Goal: Connect with others: Connect with others

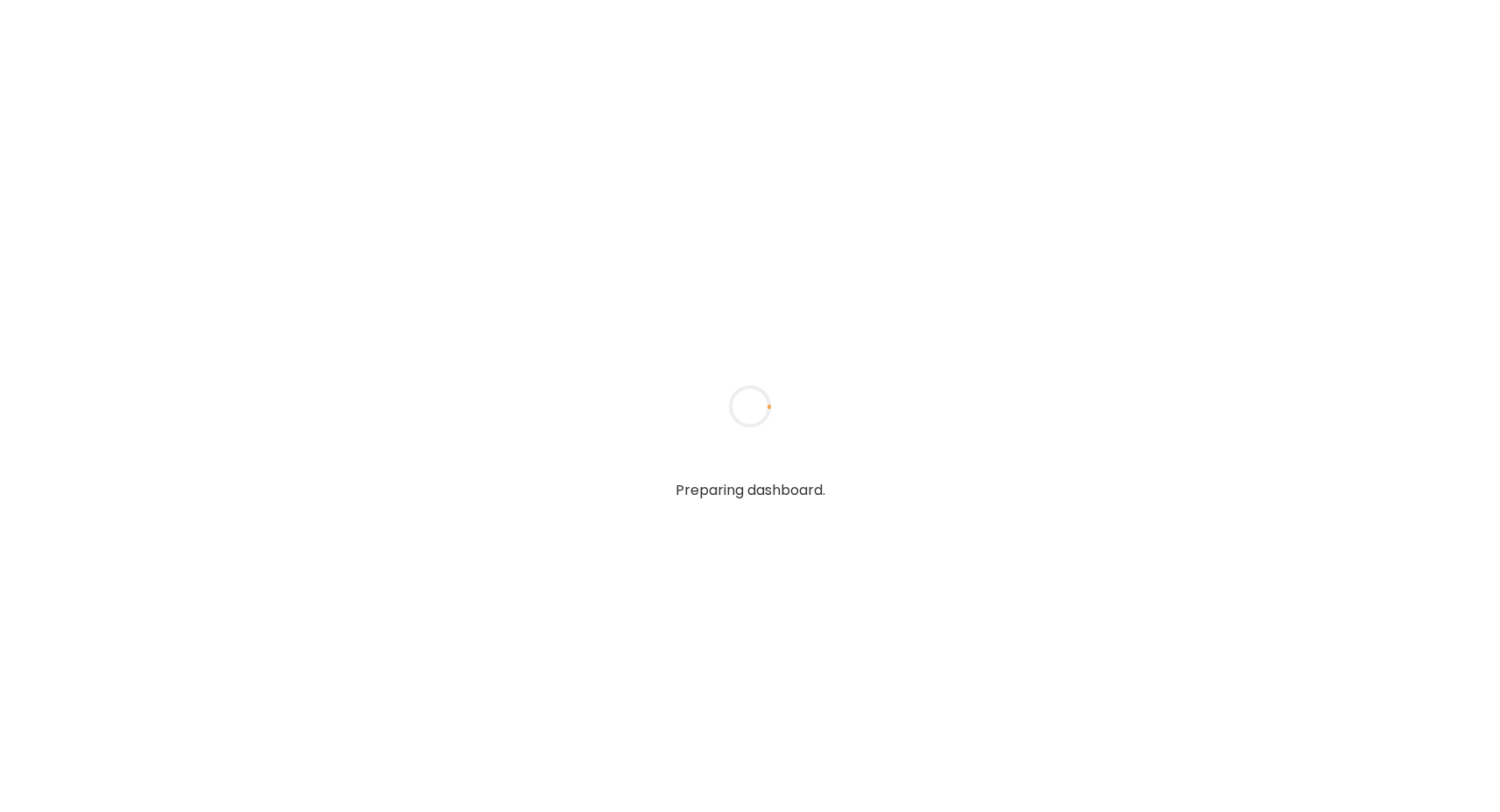
type textarea "**********"
type input "**********"
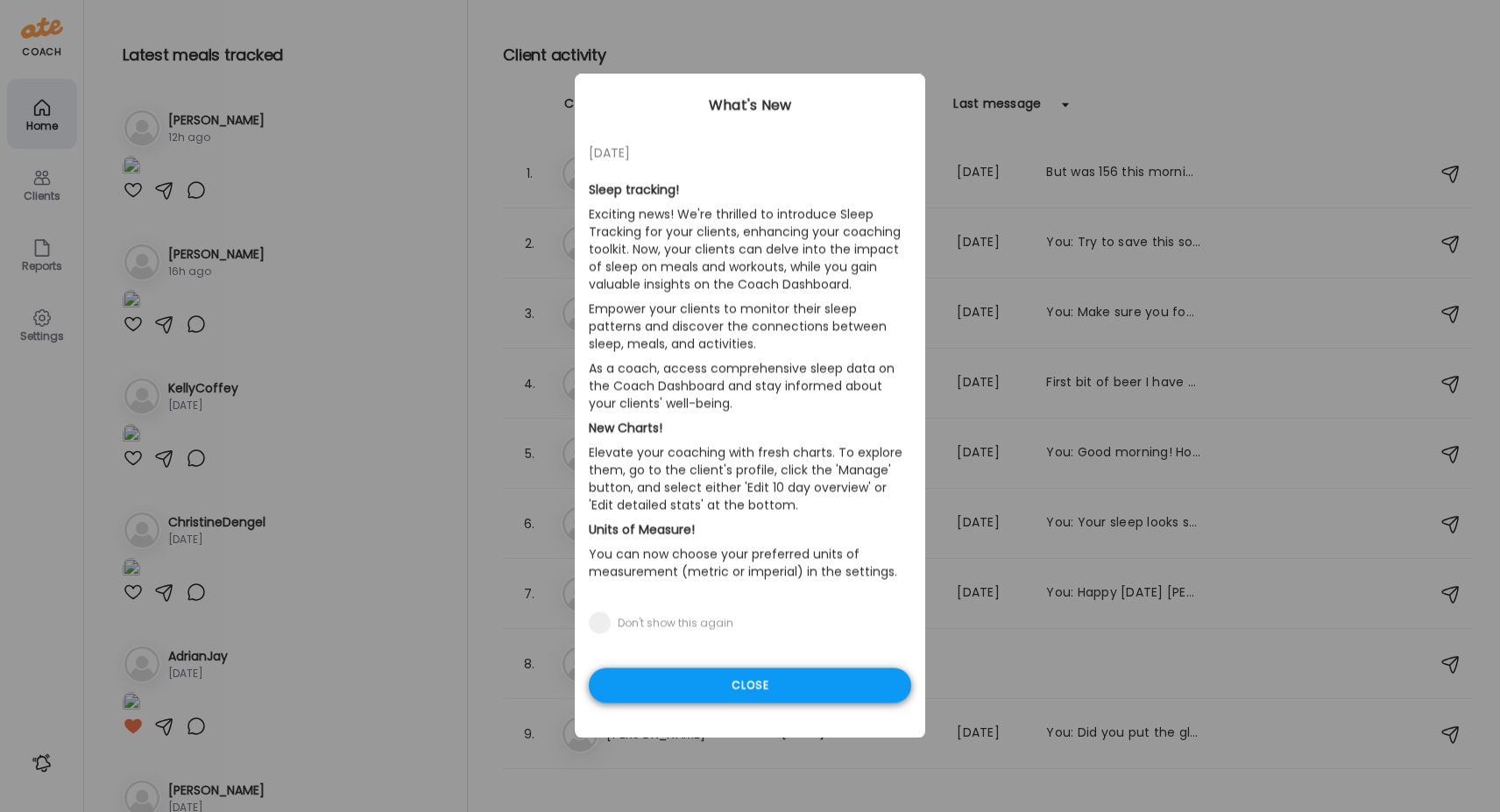
click at [749, 682] on div "Close" at bounding box center [750, 686] width 323 height 35
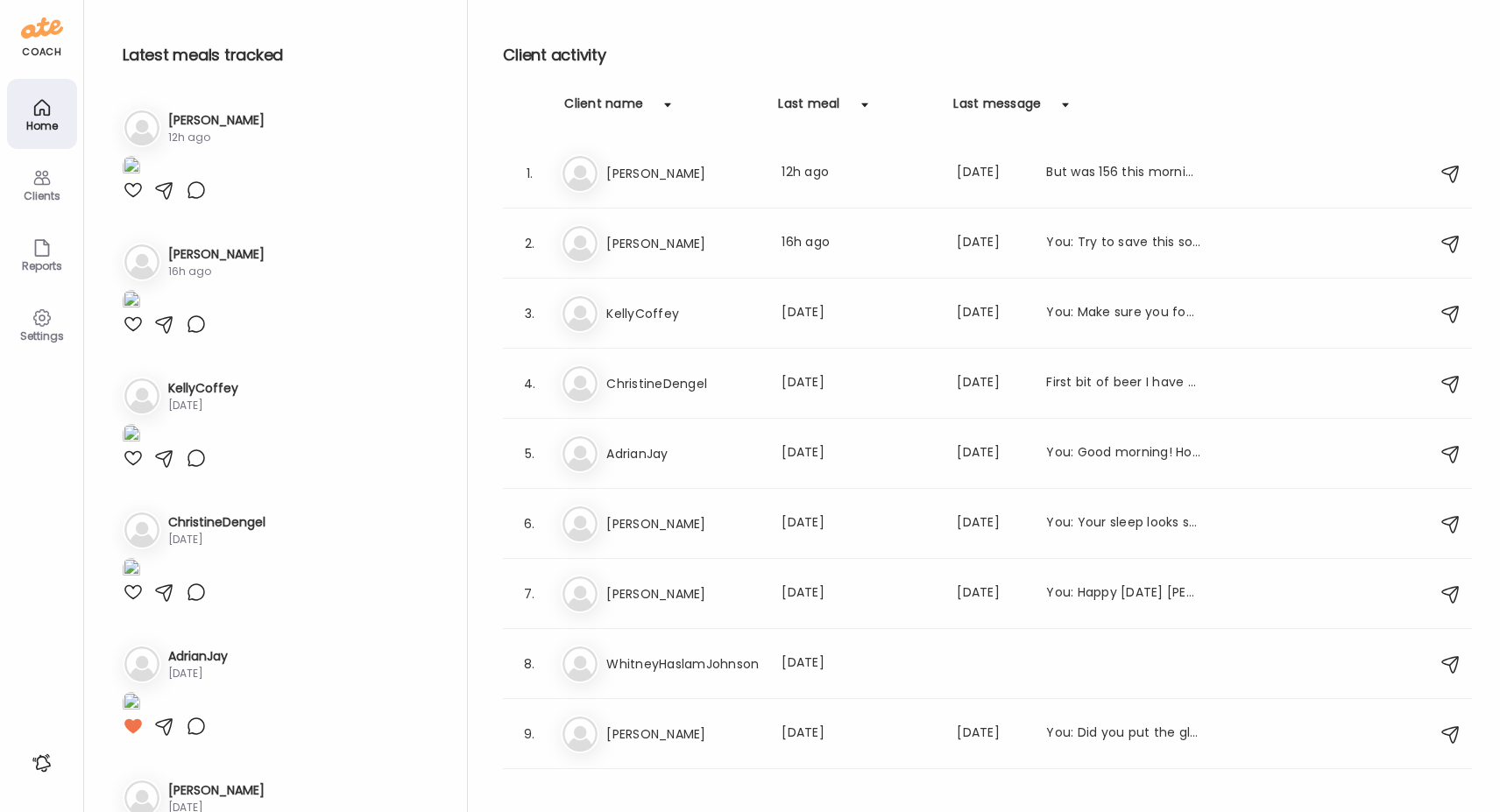
click at [51, 190] on div "Clients" at bounding box center [42, 196] width 63 height 12
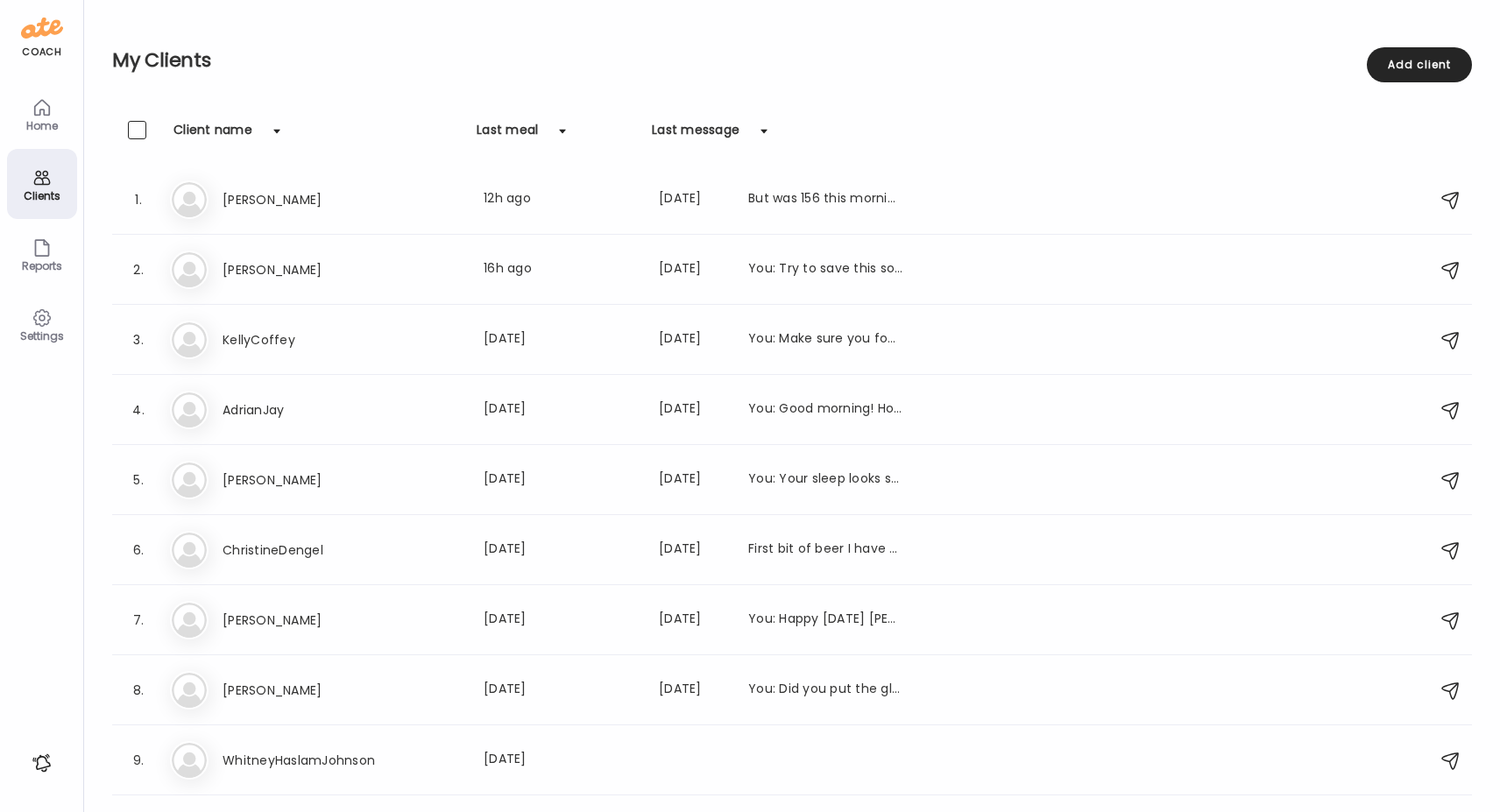
click at [51, 190] on div "Clients" at bounding box center [42, 196] width 63 height 12
click at [250, 269] on h3 "[PERSON_NAME]" at bounding box center [299, 269] width 154 height 21
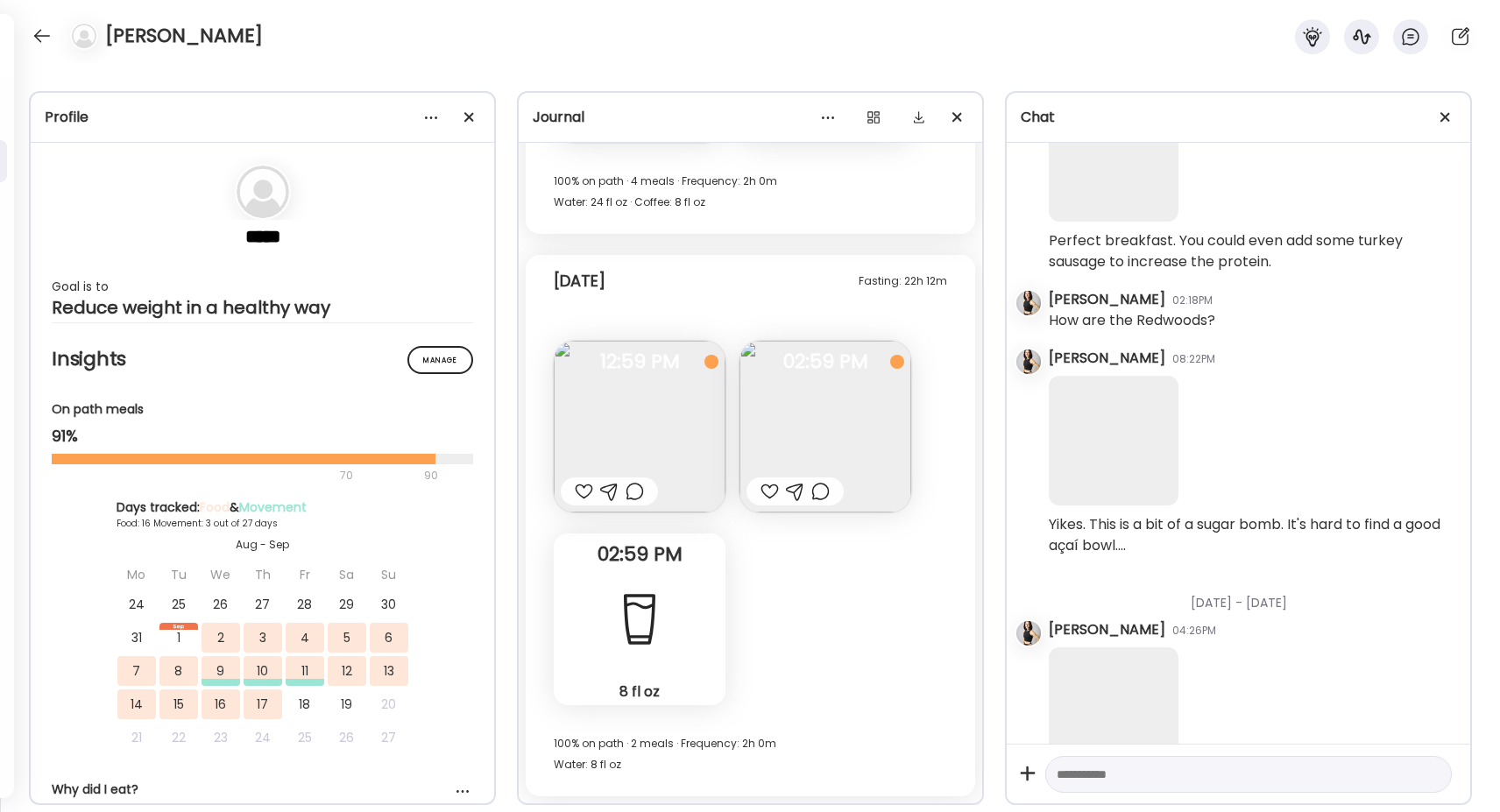
scroll to position [2494, 0]
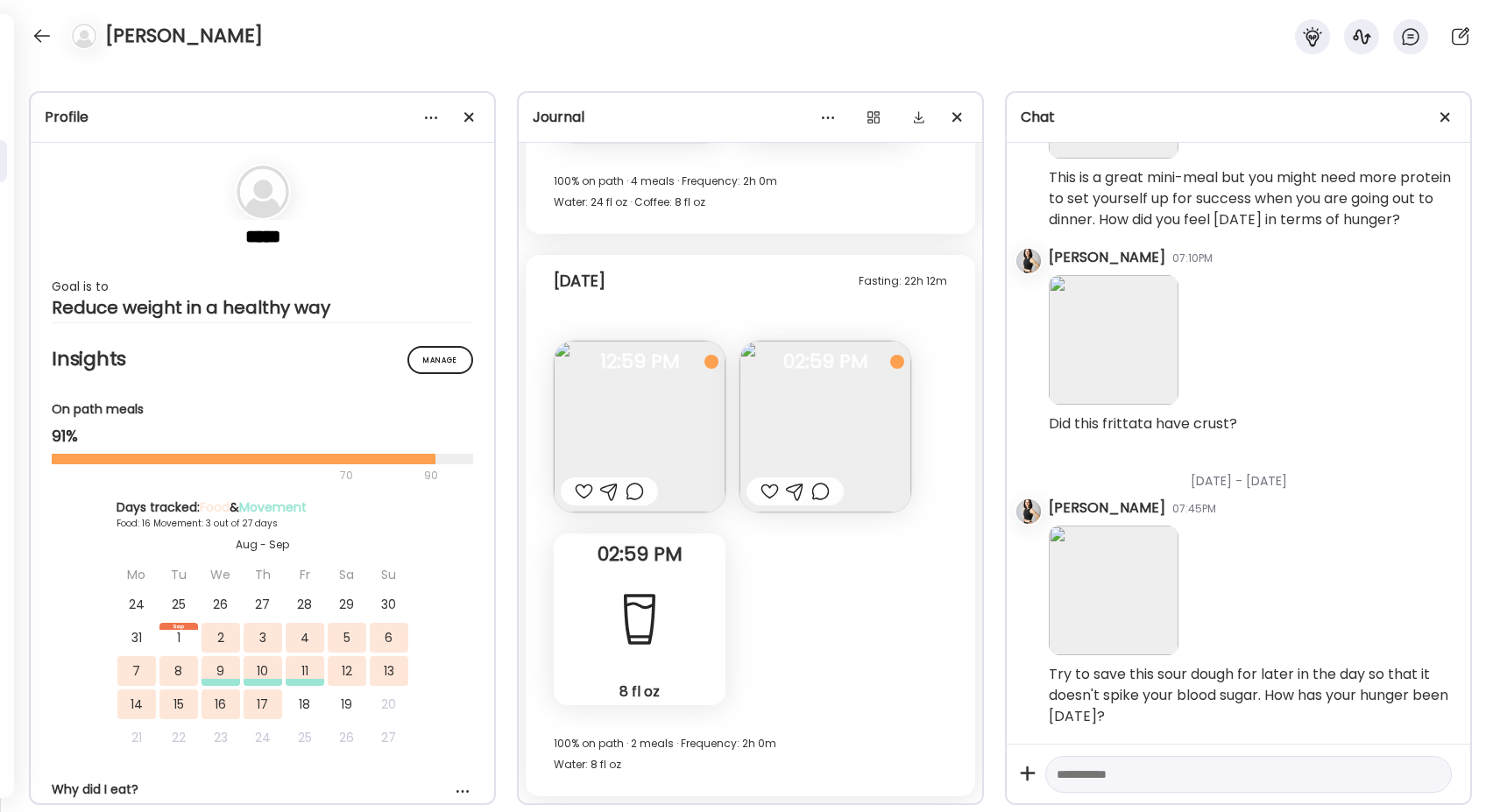
click at [619, 370] on span "12:59 PM" at bounding box center [639, 361] width 172 height 15
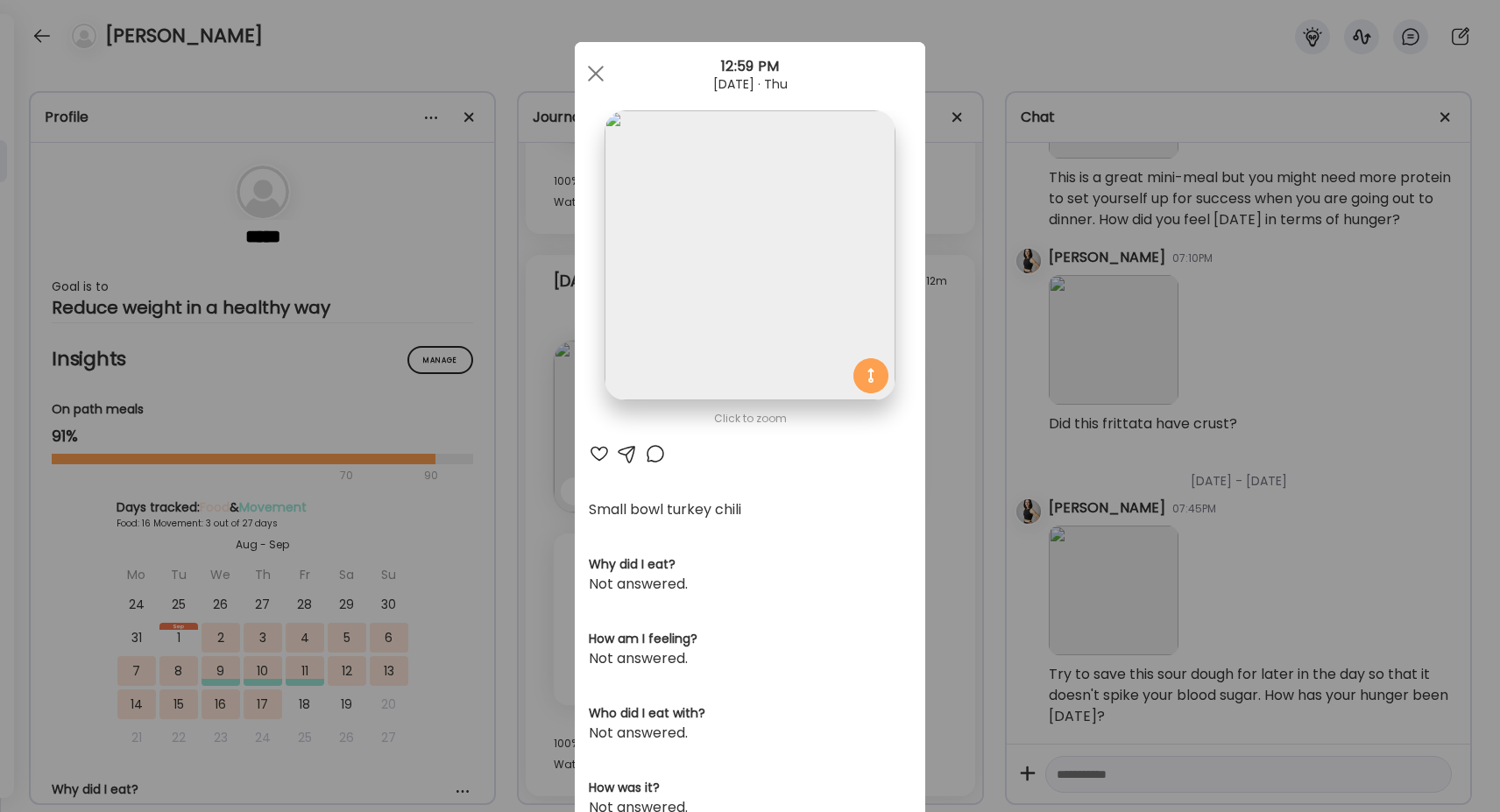
click at [599, 453] on div at bounding box center [599, 453] width 21 height 21
click at [594, 72] on span at bounding box center [595, 73] width 15 height 15
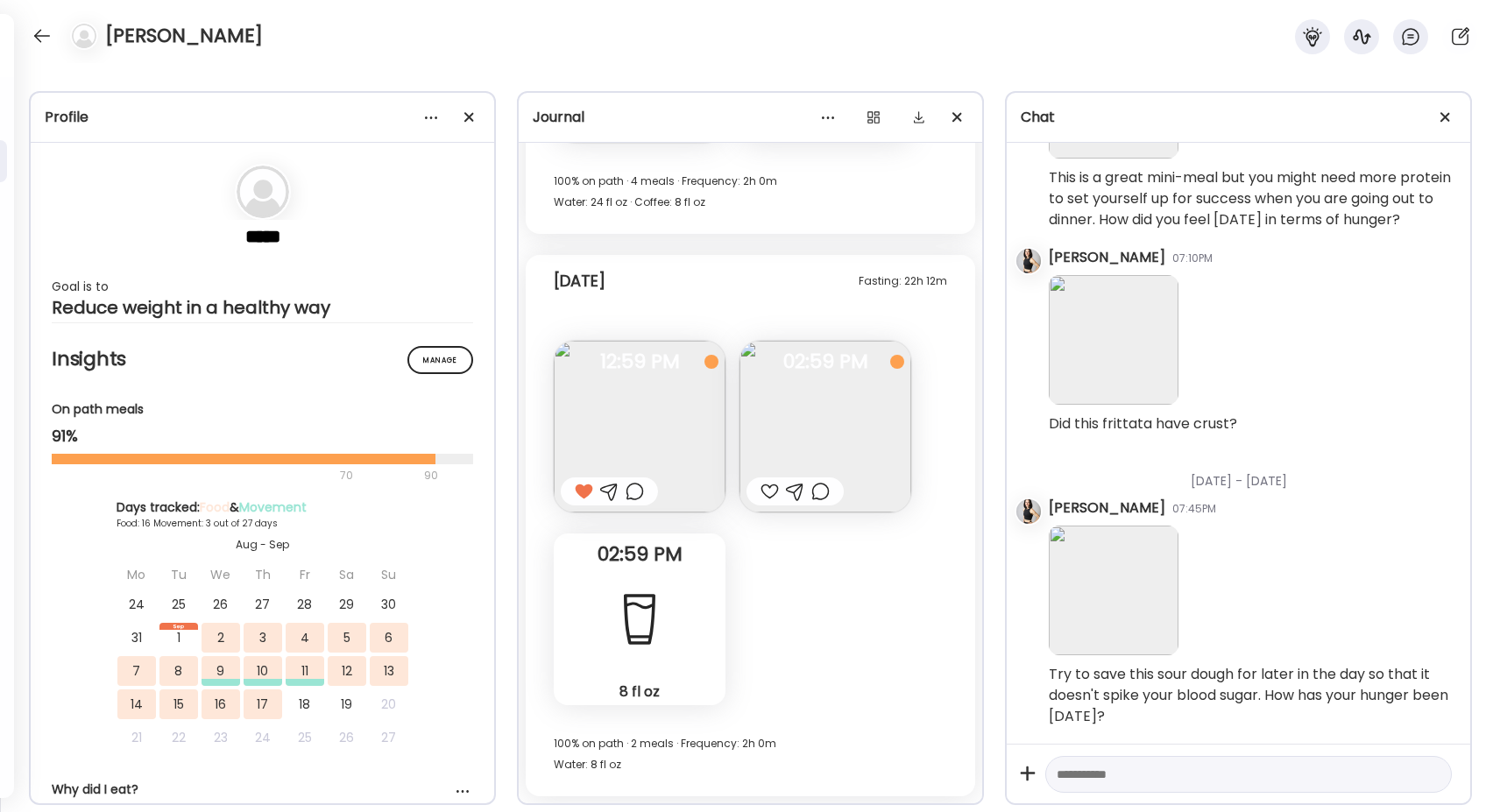
click at [824, 433] on img at bounding box center [825, 426] width 172 height 172
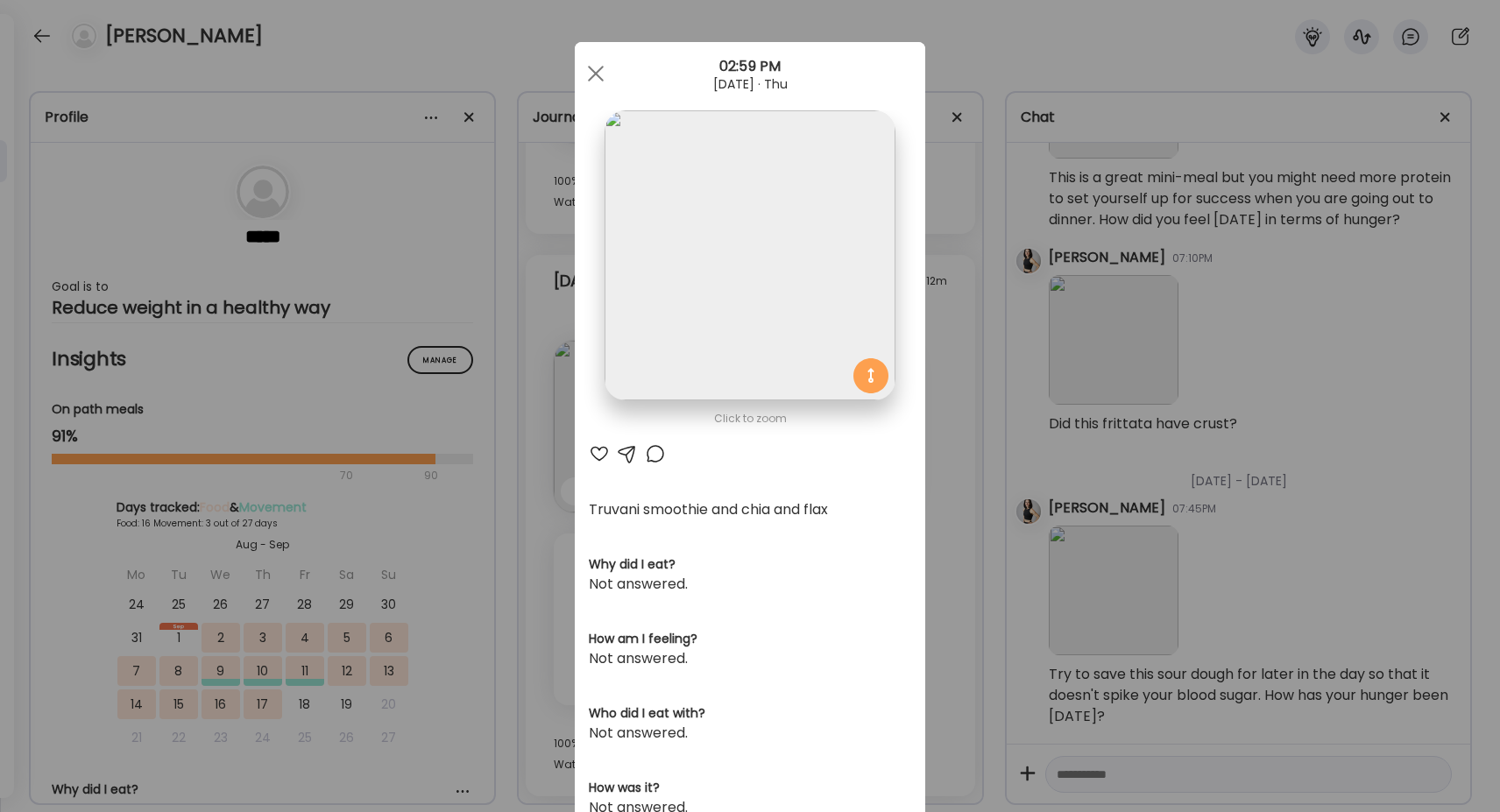
click at [627, 450] on div at bounding box center [627, 453] width 21 height 21
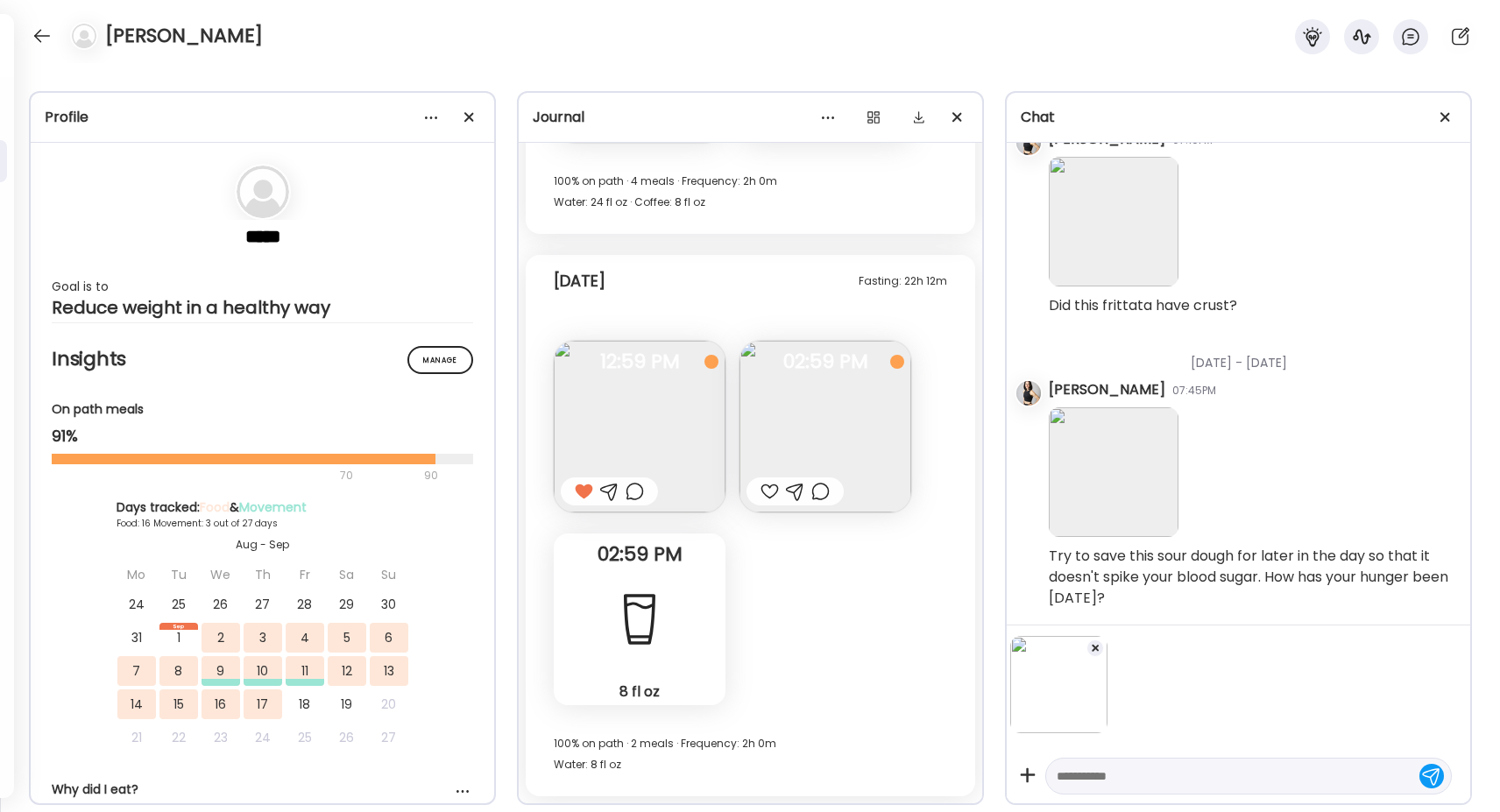
click at [773, 488] on div at bounding box center [770, 491] width 18 height 21
